Goal: Information Seeking & Learning: Learn about a topic

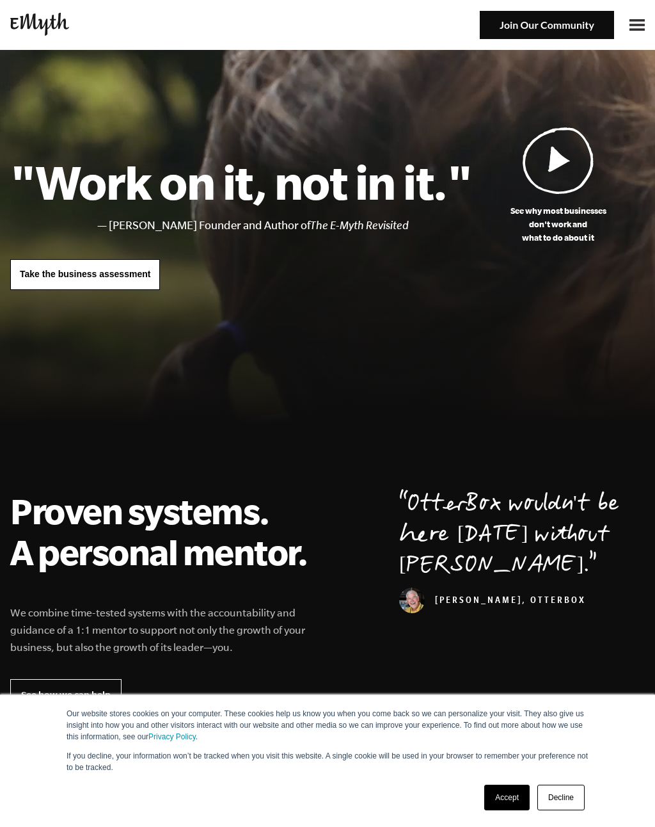
click at [633, 26] on img at bounding box center [637, 25] width 15 height 12
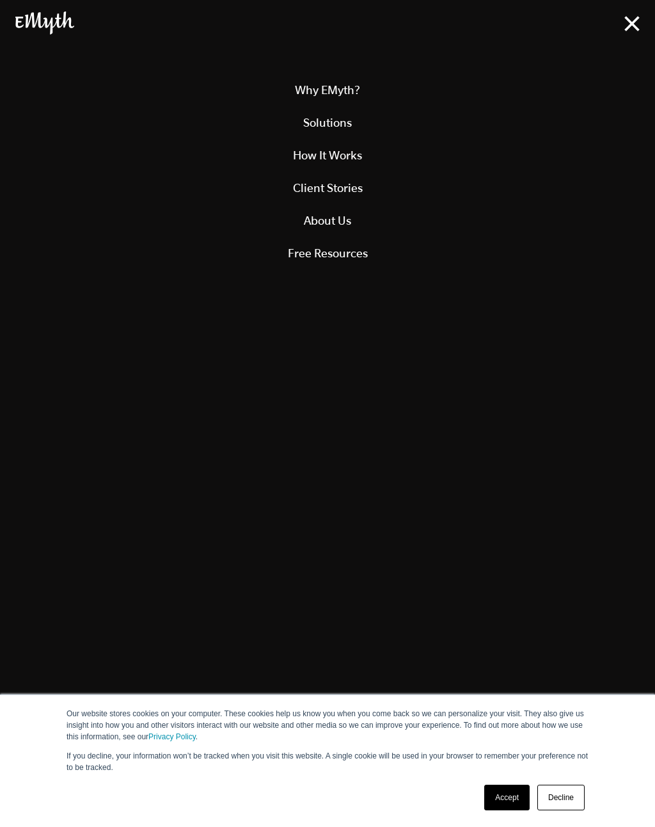
click at [354, 123] on link "Solutions" at bounding box center [327, 122] width 624 height 33
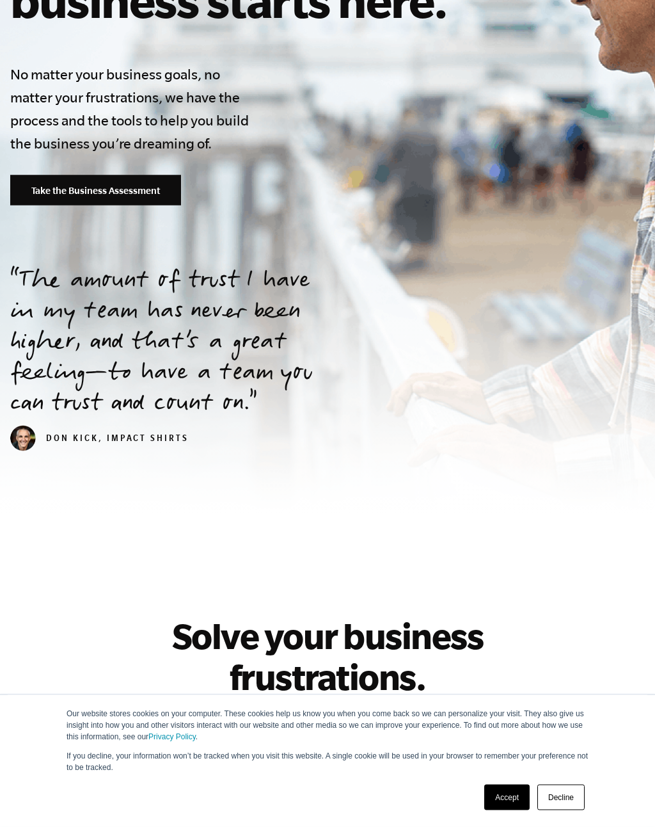
click at [511, 810] on link "Accept" at bounding box center [506, 797] width 45 height 26
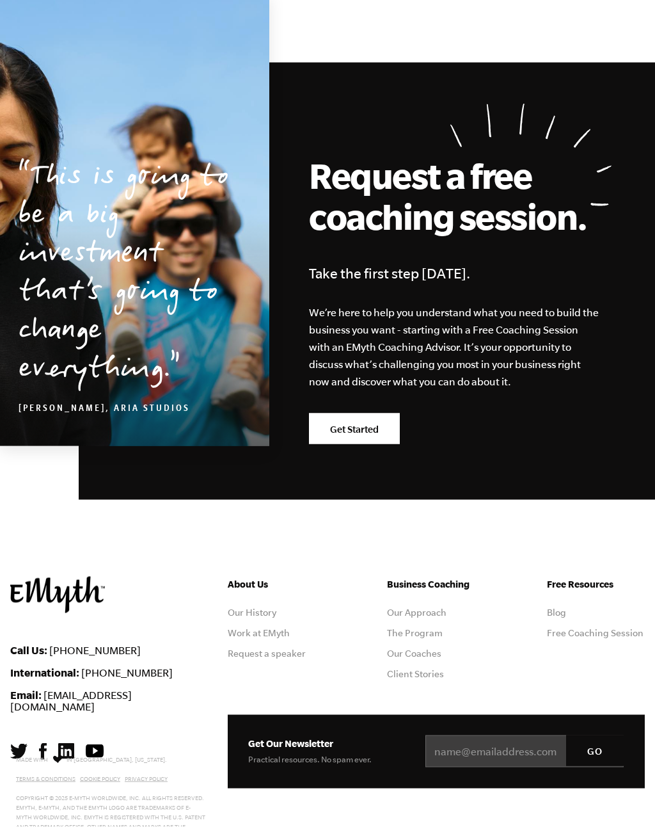
scroll to position [2223, 0]
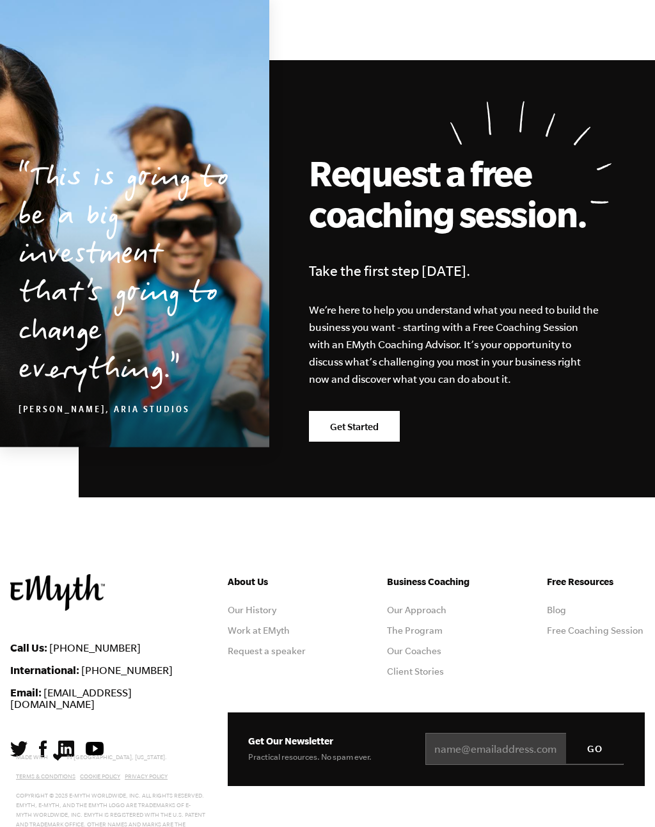
click at [429, 615] on link "Our Approach" at bounding box center [417, 610] width 60 height 10
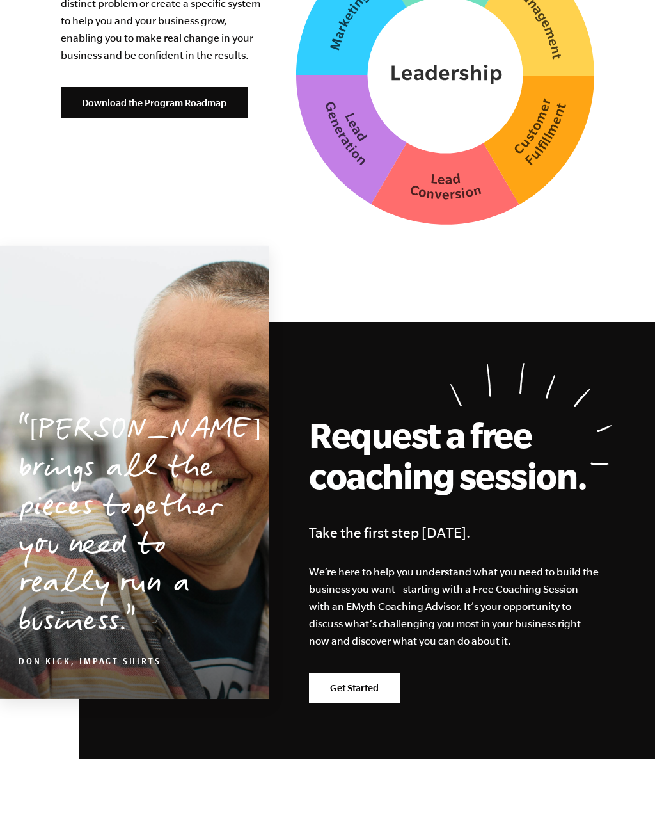
scroll to position [3566, 0]
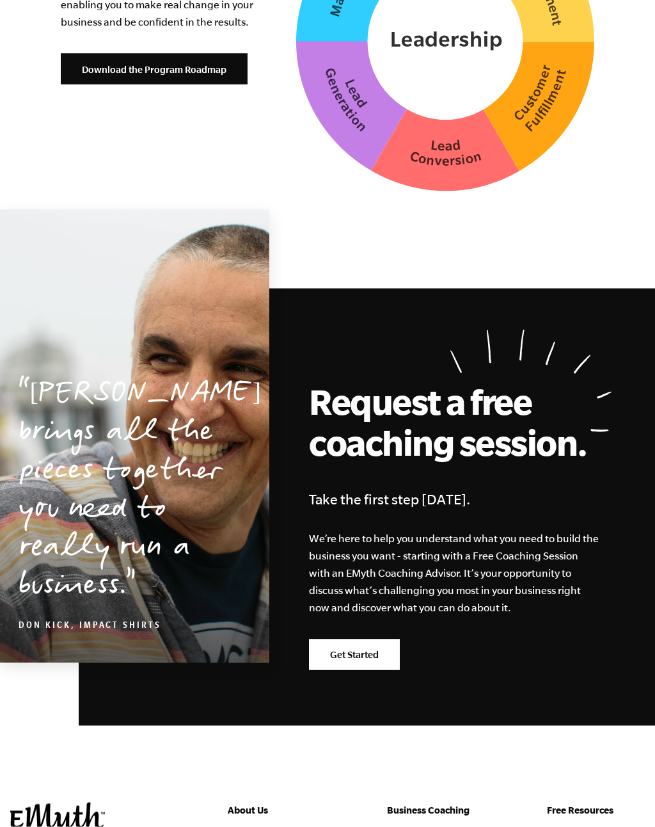
scroll to position [3626, 0]
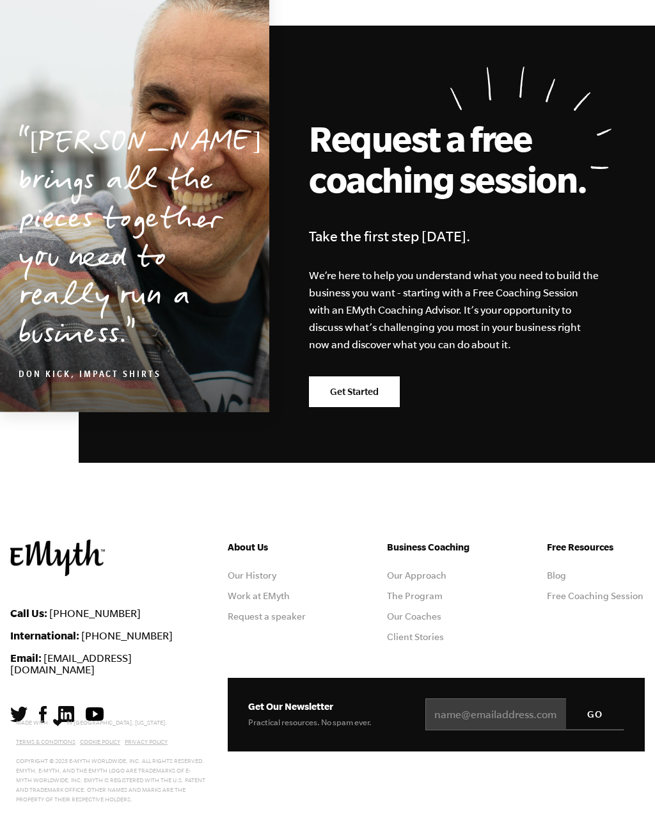
click at [425, 596] on link "The Program" at bounding box center [415, 596] width 56 height 10
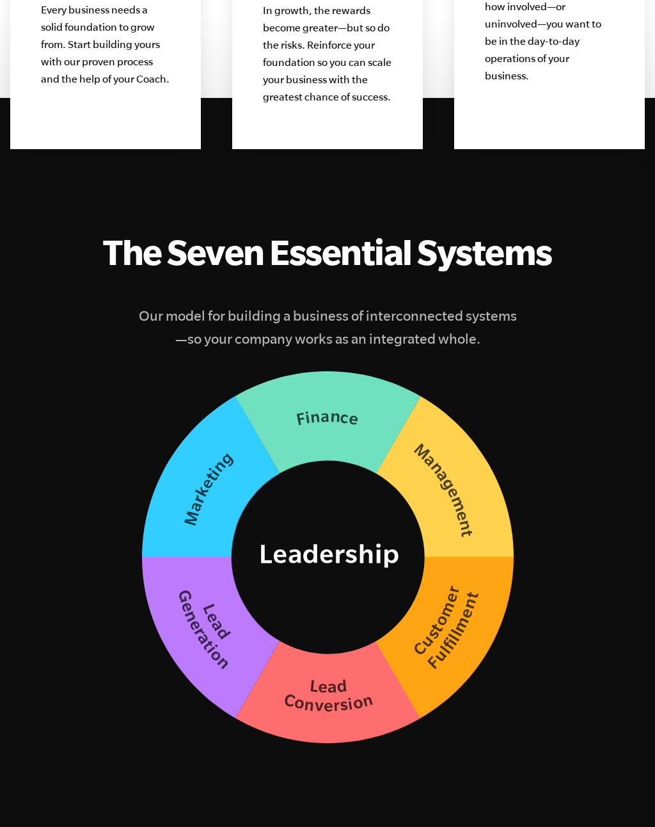
scroll to position [1749, 0]
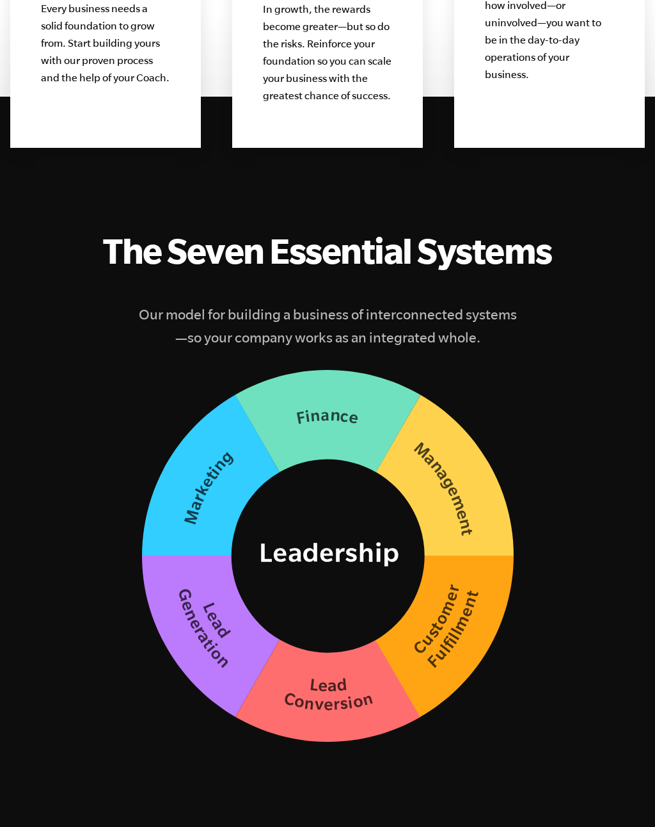
click at [353, 425] on img at bounding box center [328, 555] width 372 height 372
click at [228, 505] on img at bounding box center [328, 555] width 372 height 372
click at [374, 406] on img at bounding box center [328, 555] width 372 height 372
